Goal: Navigation & Orientation: Find specific page/section

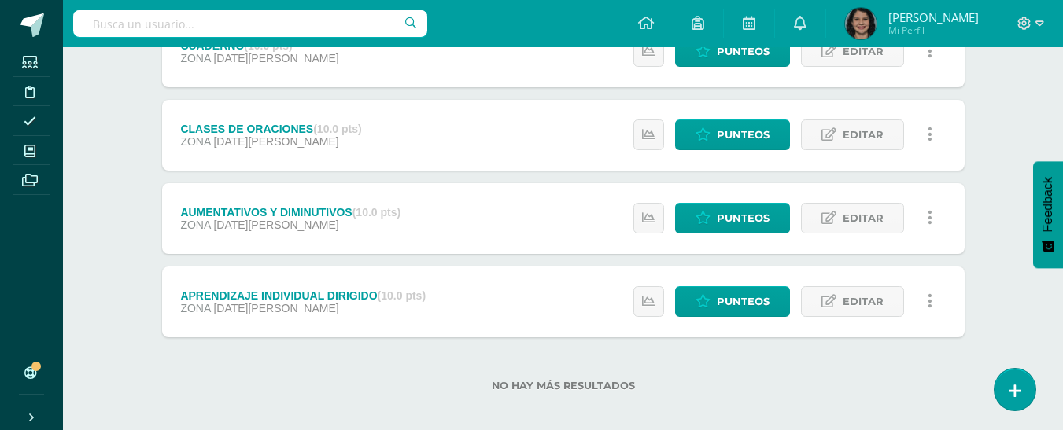
scroll to position [595, 0]
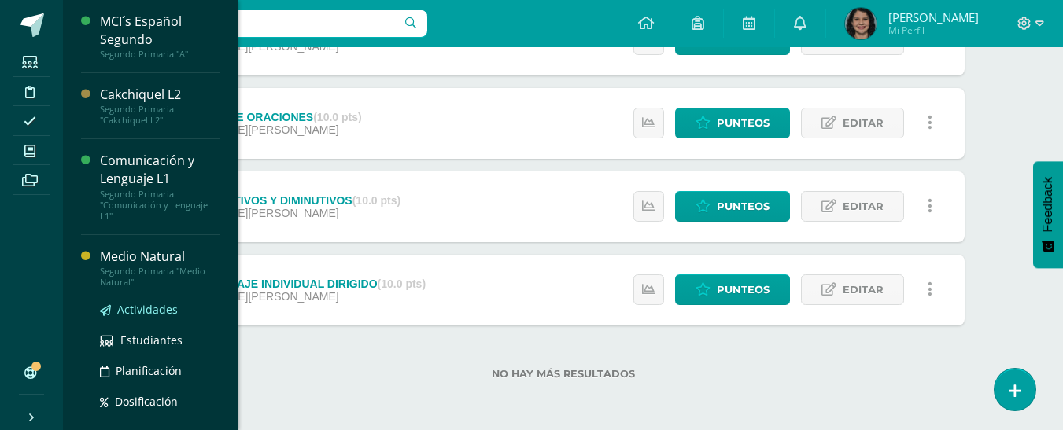
click at [123, 302] on span "Actividades" at bounding box center [147, 309] width 61 height 15
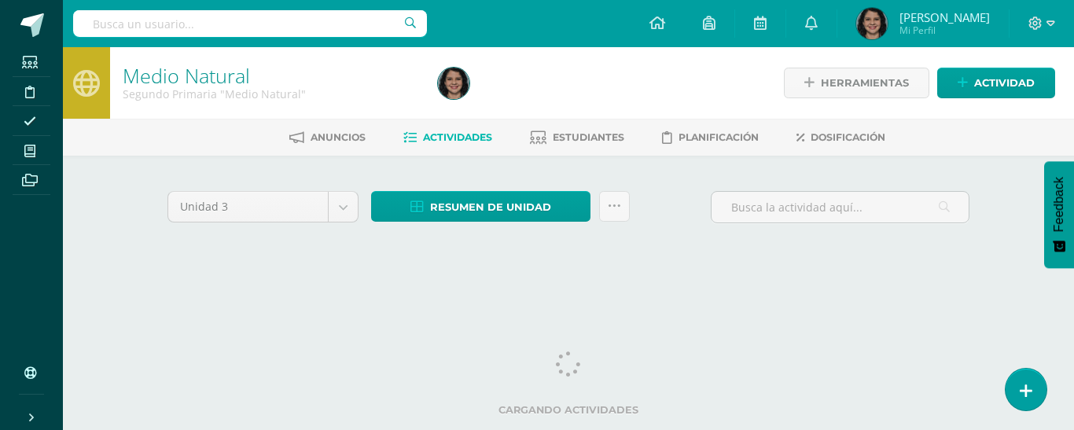
click at [961, 149] on ul "Anuncios Actividades Estudiantes Planificación Dosificación" at bounding box center [588, 137] width 1012 height 26
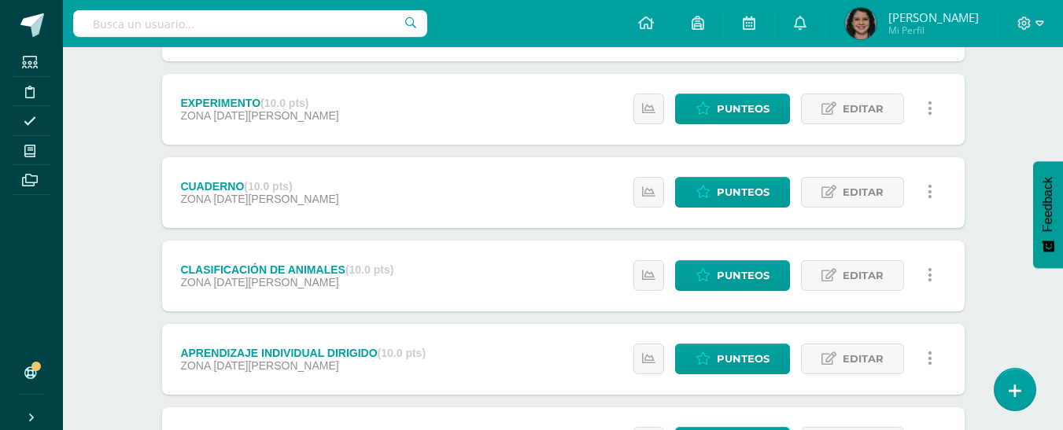
scroll to position [595, 0]
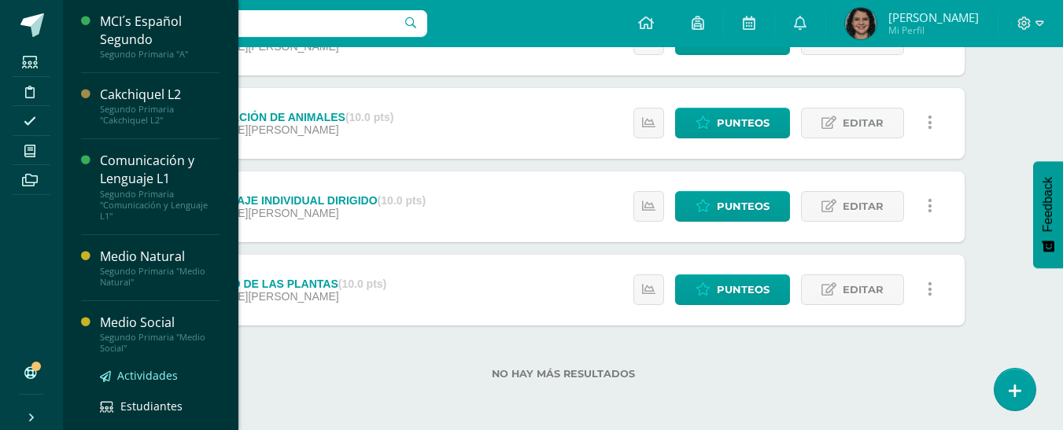
click at [170, 371] on span "Actividades" at bounding box center [147, 375] width 61 height 15
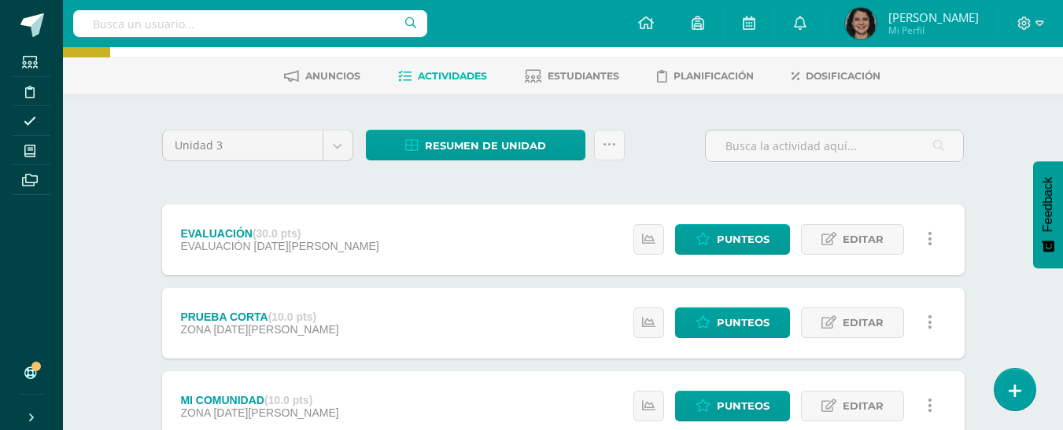
scroll to position [60, 0]
